Goal: Transaction & Acquisition: Subscribe to service/newsletter

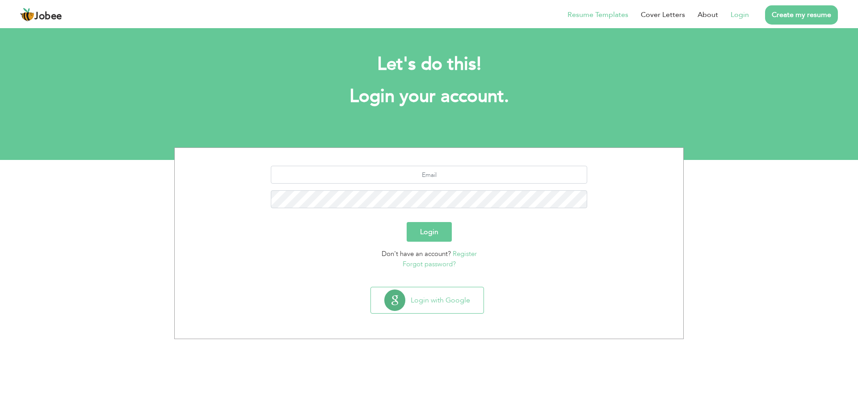
click at [613, 15] on link "Resume Templates" at bounding box center [598, 14] width 61 height 11
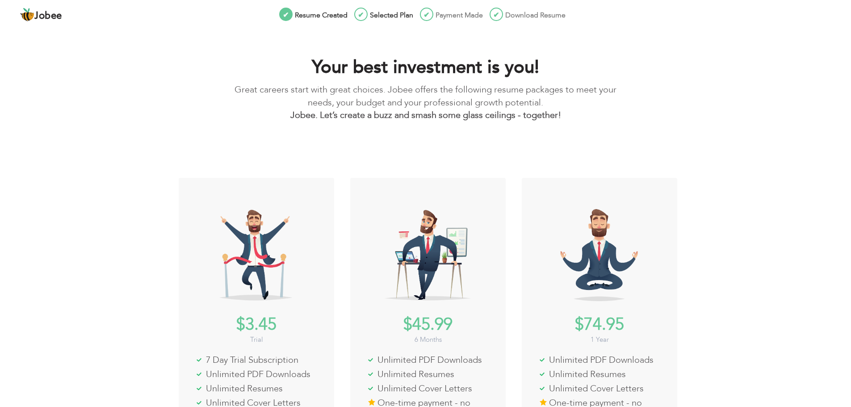
click at [359, 276] on div "$45.99 6 Months Unlimited PDF Downloads Unlimited Resumes Unlimited Cover Lette…" at bounding box center [427, 343] width 157 height 333
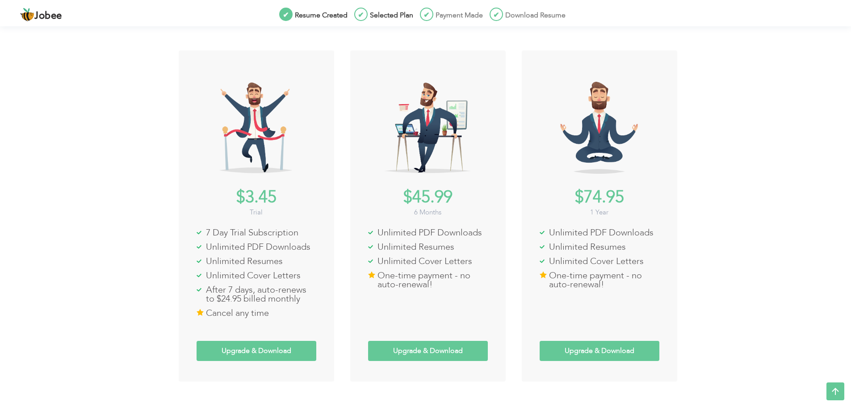
scroll to position [128, 0]
